Goal: Information Seeking & Learning: Learn about a topic

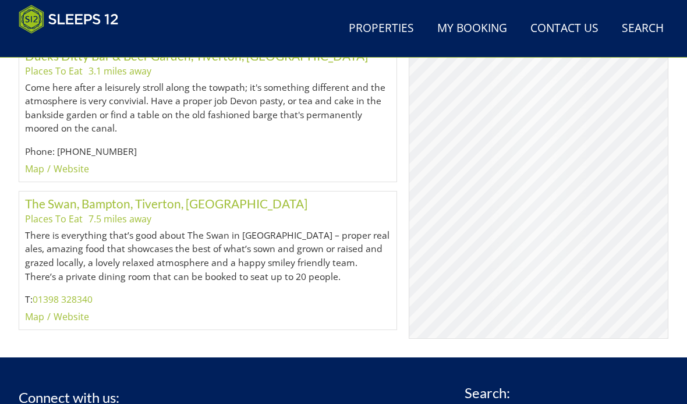
scroll to position [1498, 0]
click at [78, 310] on link "Website" at bounding box center [72, 316] width 36 height 13
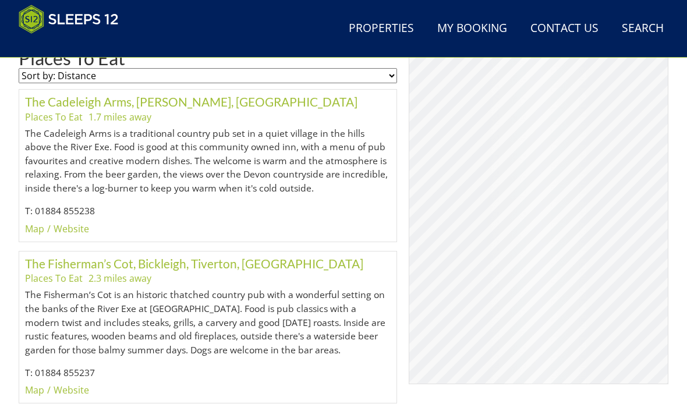
scroll to position [643, 0]
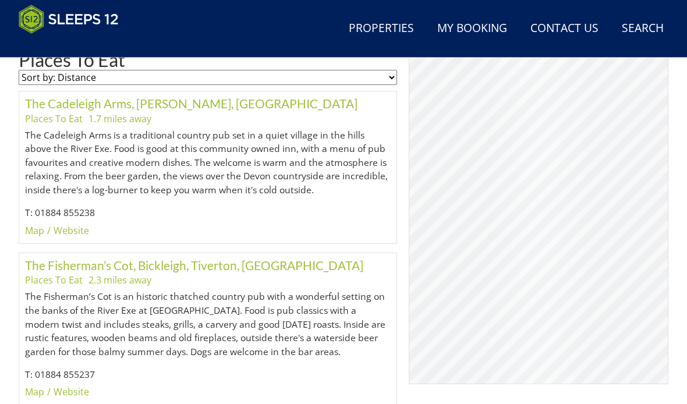
click at [75, 226] on link "Website" at bounding box center [72, 230] width 36 height 13
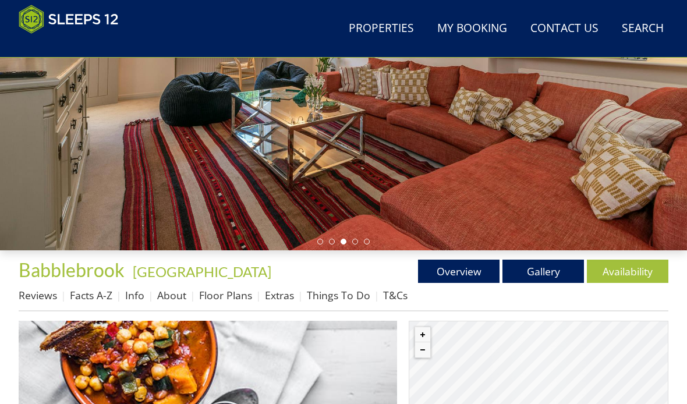
click at [339, 289] on link "Things To Do" at bounding box center [338, 296] width 63 height 14
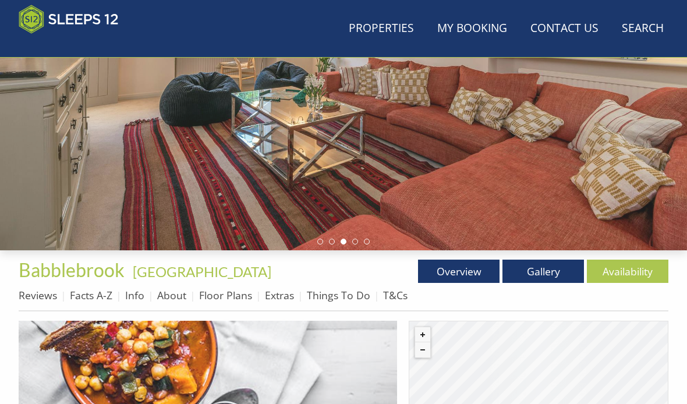
scroll to position [218, 0]
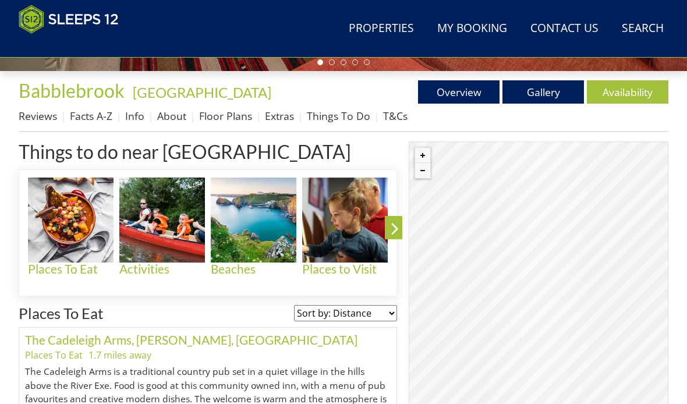
scroll to position [397, 0]
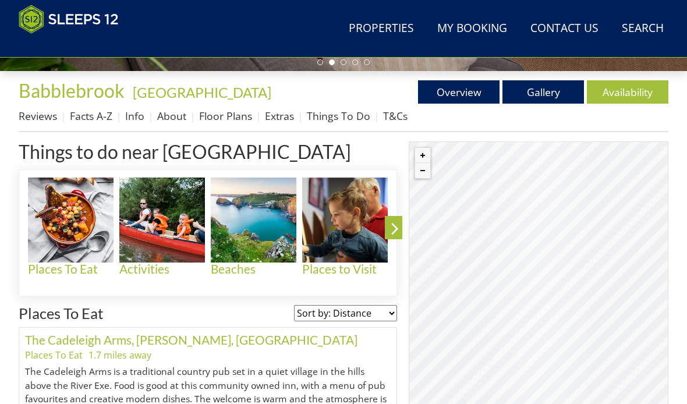
click at [81, 204] on img at bounding box center [71, 221] width 86 height 86
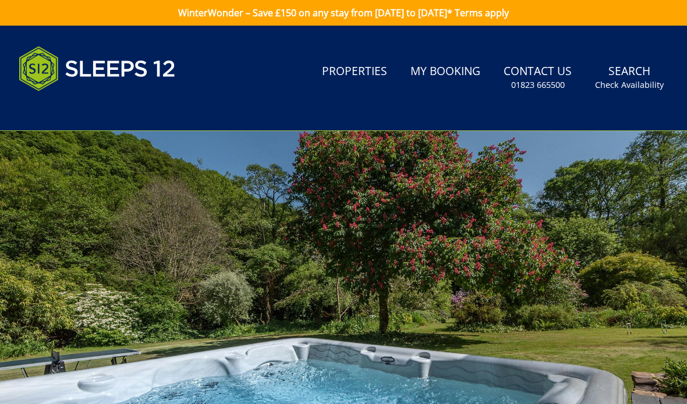
scroll to position [9, 0]
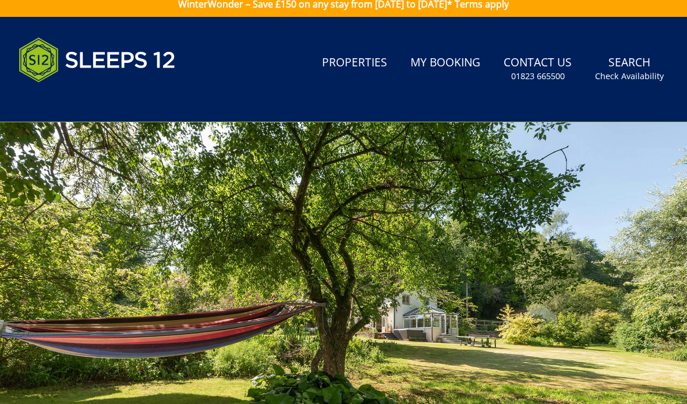
click at [468, 267] on div at bounding box center [343, 314] width 687 height 385
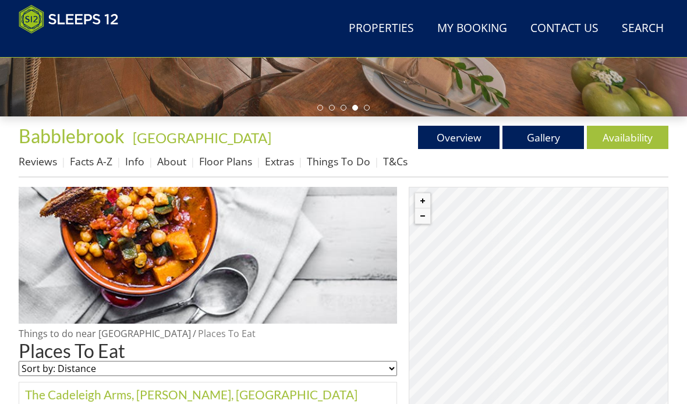
scroll to position [352, 0]
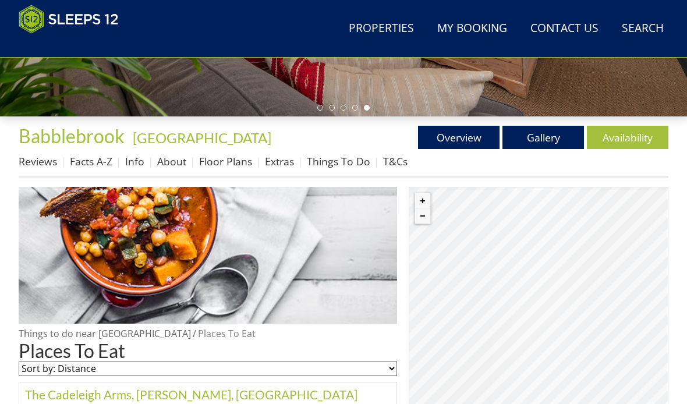
click at [141, 164] on link "Info" at bounding box center [134, 161] width 19 height 14
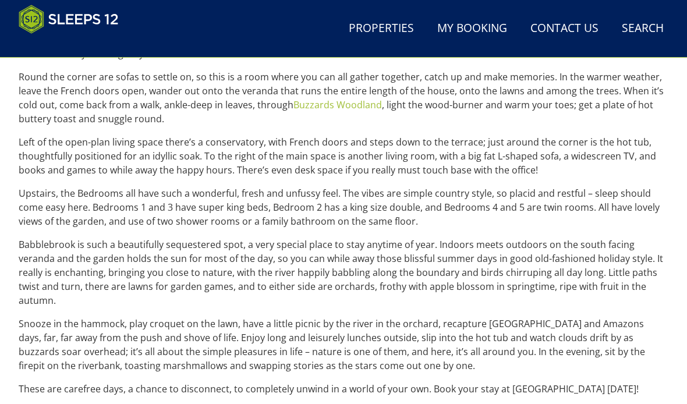
scroll to position [595, 0]
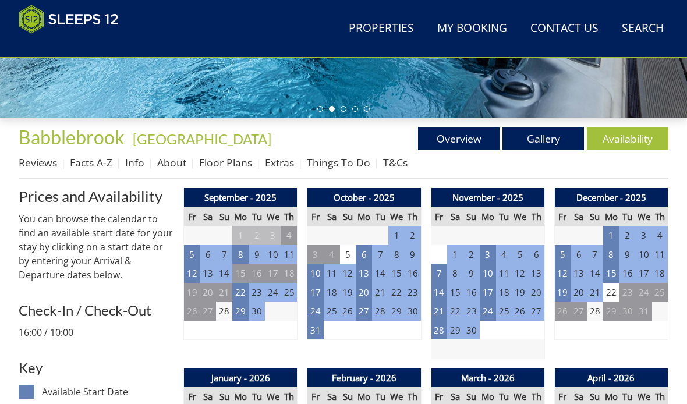
scroll to position [349, 0]
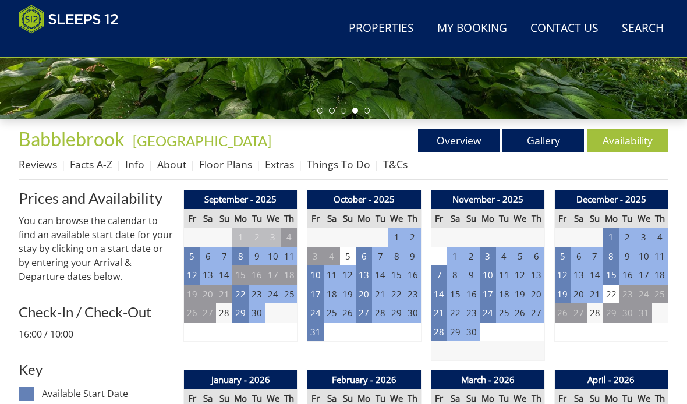
click at [339, 161] on link "Things To Do" at bounding box center [338, 164] width 63 height 14
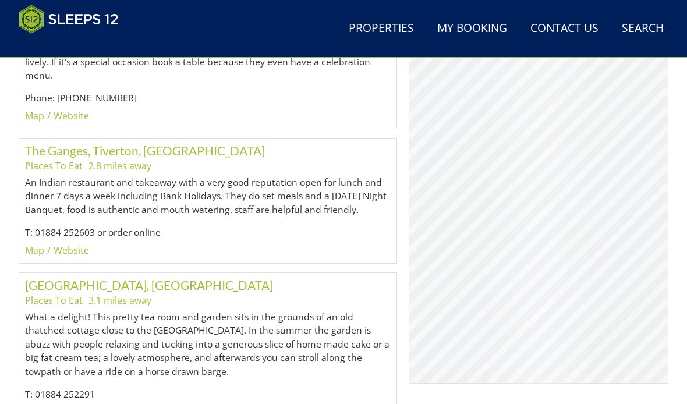
scroll to position [1098, 0]
click at [81, 244] on link "Website" at bounding box center [72, 250] width 36 height 13
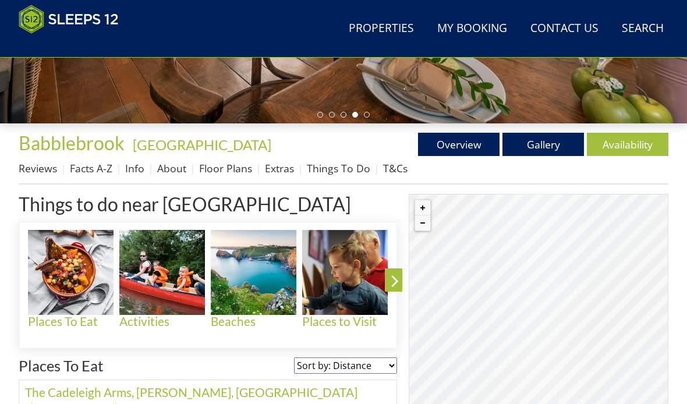
scroll to position [330, 0]
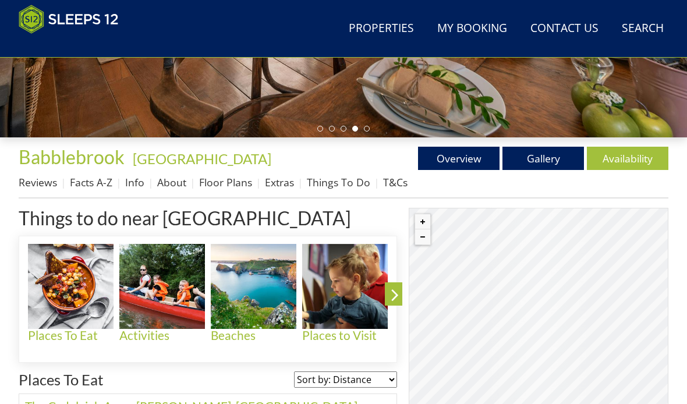
click at [175, 180] on link "About" at bounding box center [171, 183] width 29 height 14
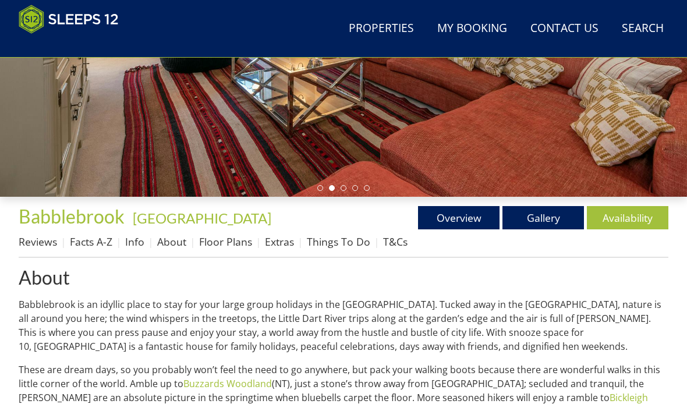
scroll to position [271, 0]
click at [547, 214] on link "Gallery" at bounding box center [542, 217] width 81 height 23
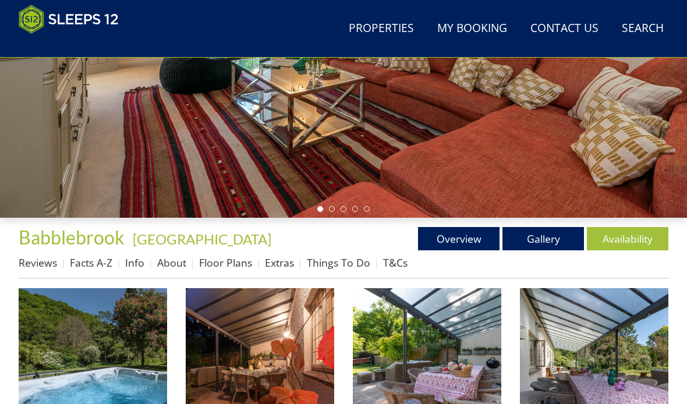
scroll to position [250, 0]
click at [122, 343] on img at bounding box center [93, 362] width 148 height 148
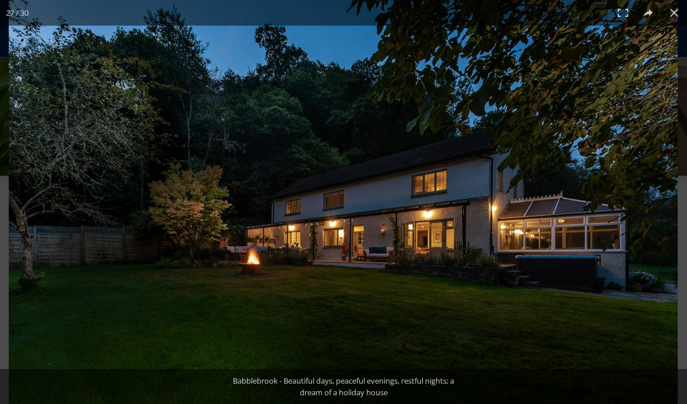
scroll to position [293, 0]
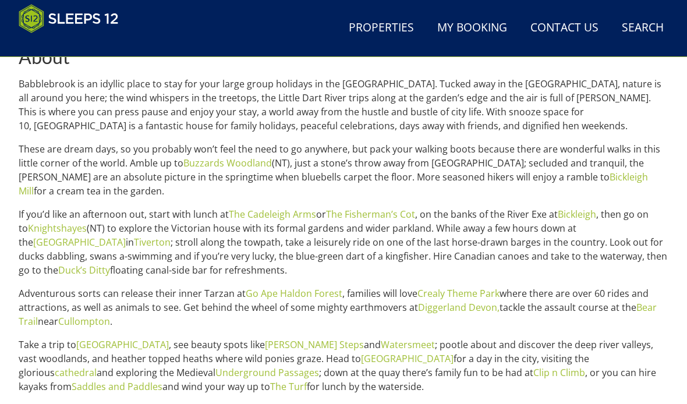
scroll to position [492, 0]
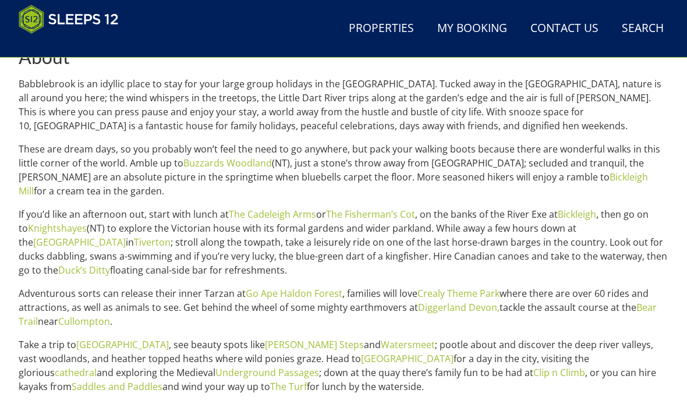
click at [246, 167] on link "Buzzards Woodland" at bounding box center [227, 163] width 88 height 13
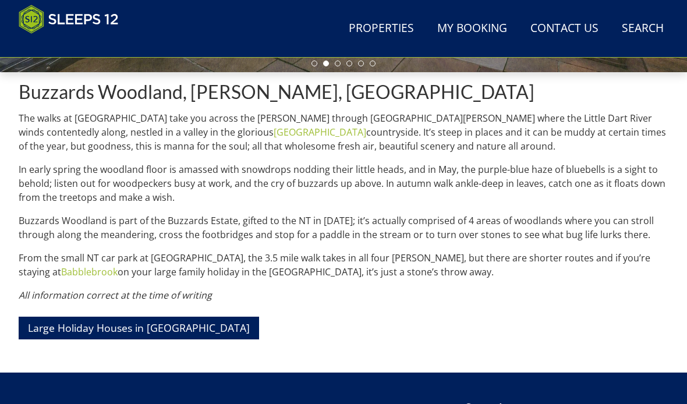
scroll to position [396, 0]
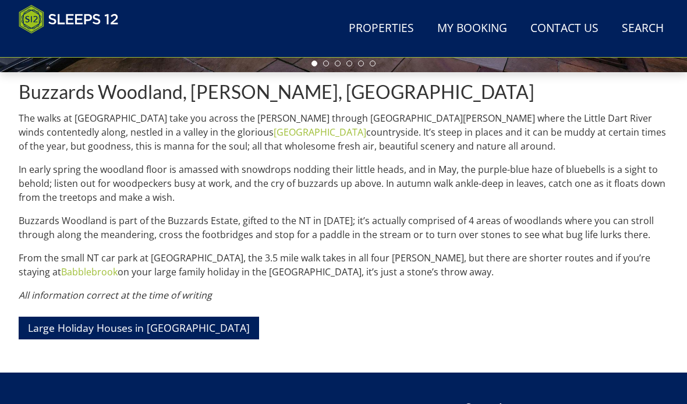
click at [118, 265] on link "Babblebrook" at bounding box center [89, 271] width 56 height 13
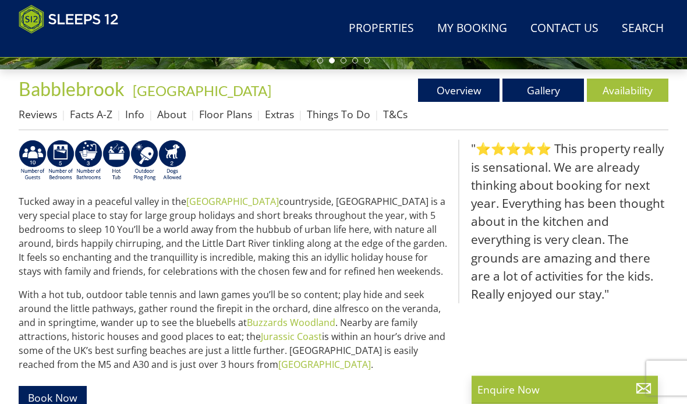
scroll to position [395, 0]
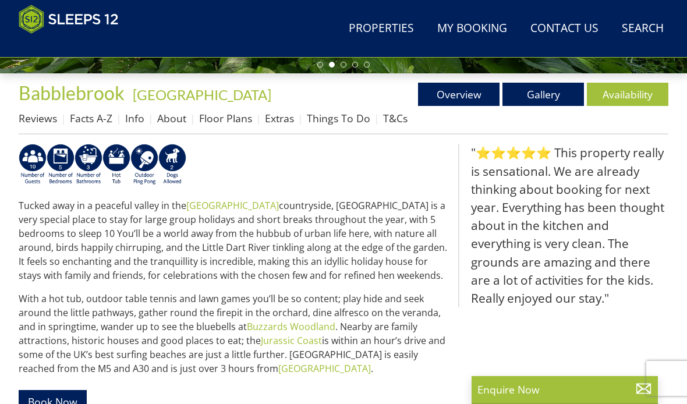
click at [280, 115] on link "Extras" at bounding box center [279, 118] width 29 height 14
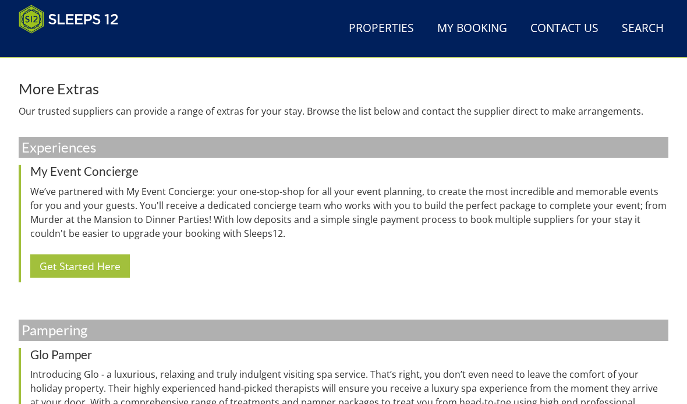
scroll to position [804, 0]
click at [92, 275] on link "Get Started Here" at bounding box center [80, 265] width 100 height 23
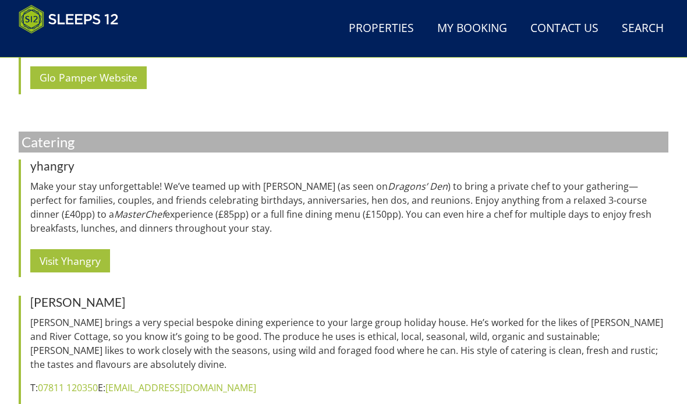
scroll to position [1215, 0]
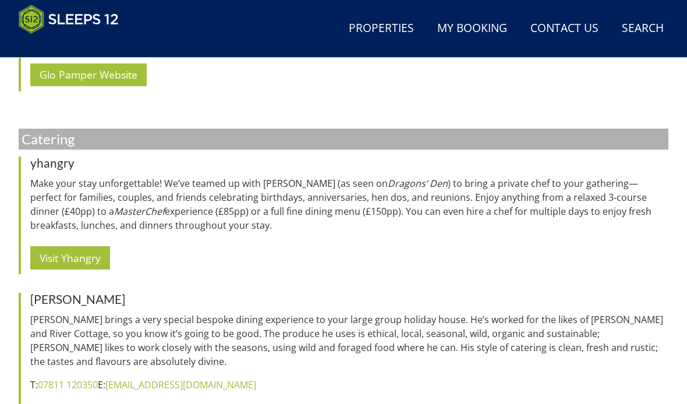
click at [78, 258] on link "Visit Yhangry" at bounding box center [70, 257] width 80 height 23
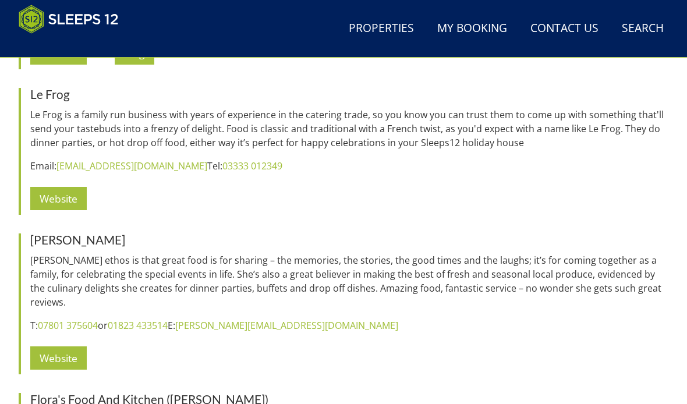
scroll to position [1580, 0]
click at [65, 357] on link "Website" at bounding box center [58, 357] width 56 height 23
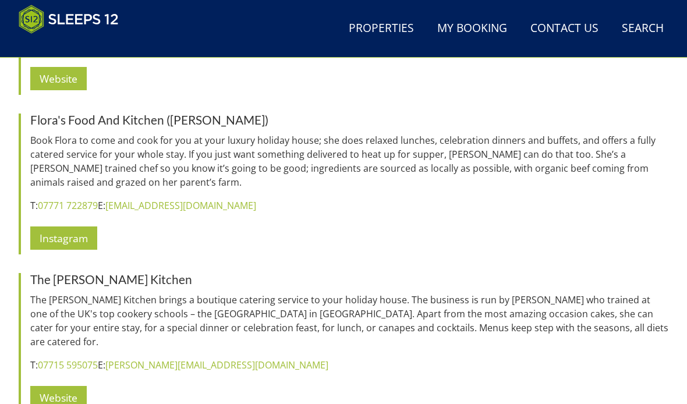
scroll to position [1859, 0]
click at [73, 228] on link "Instagram" at bounding box center [63, 237] width 67 height 23
